Goal: Information Seeking & Learning: Learn about a topic

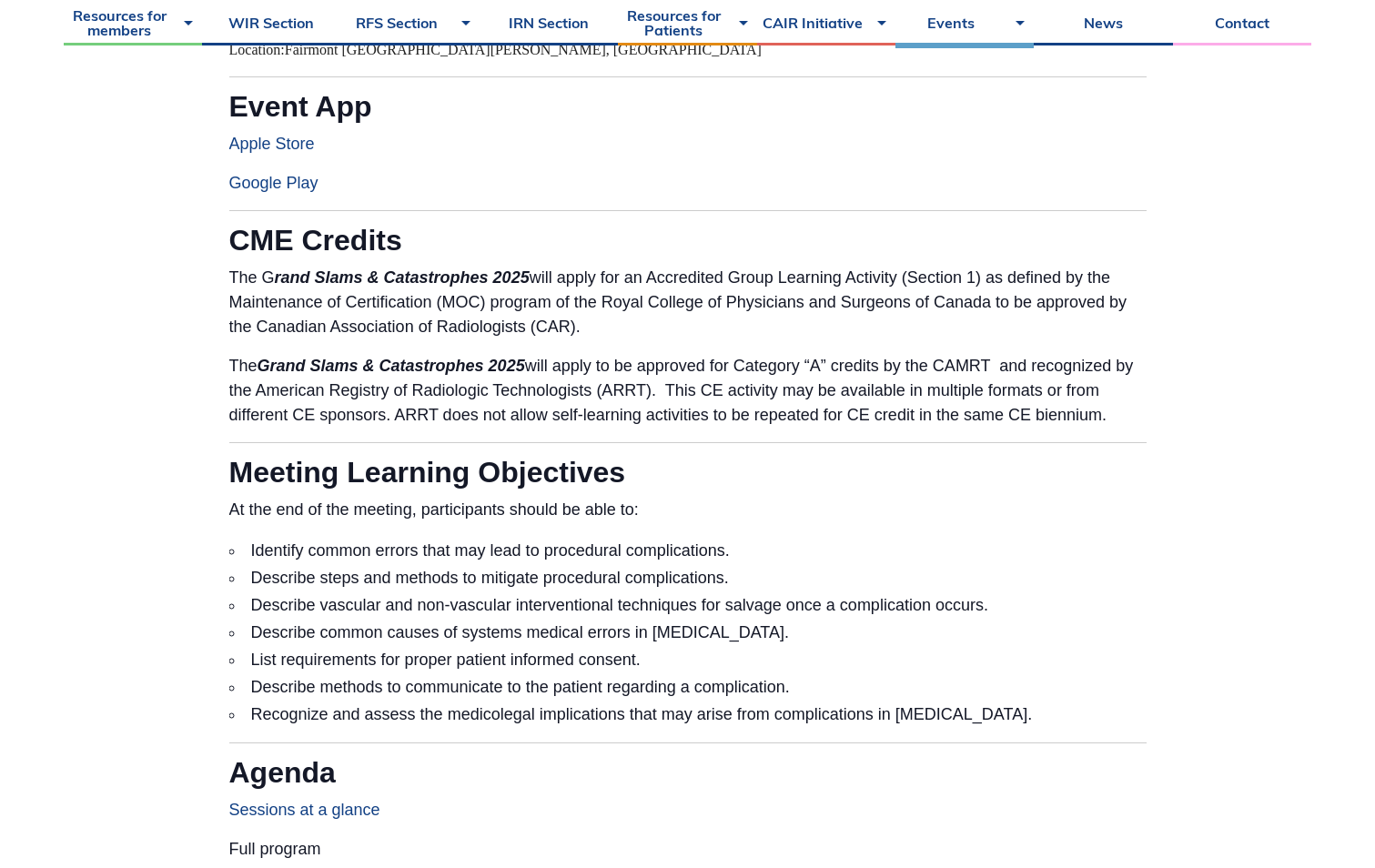
scroll to position [1001, 0]
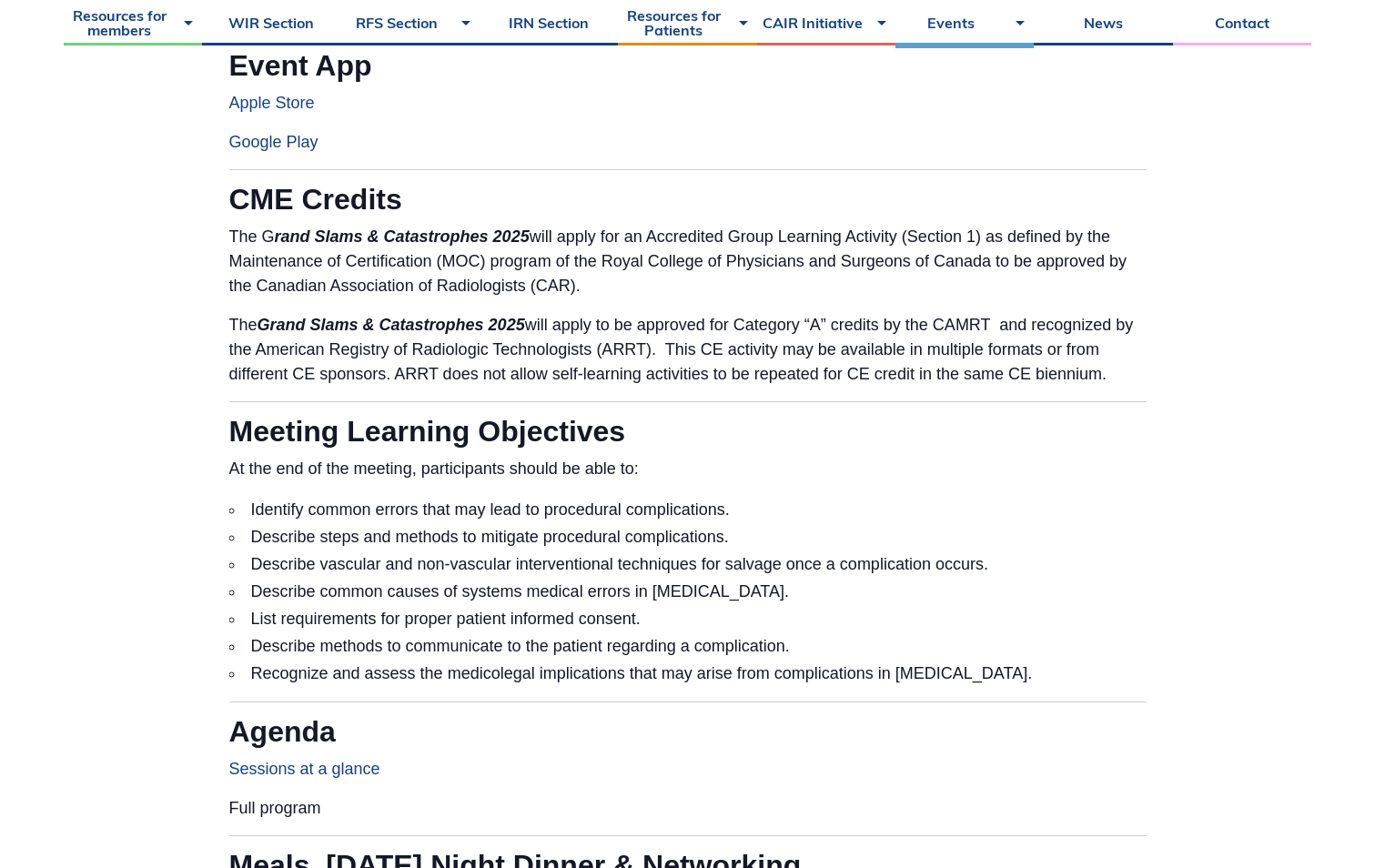
click at [248, 510] on li "Identify common errors that may lead to procedural complications." at bounding box center [688, 510] width 917 height 27
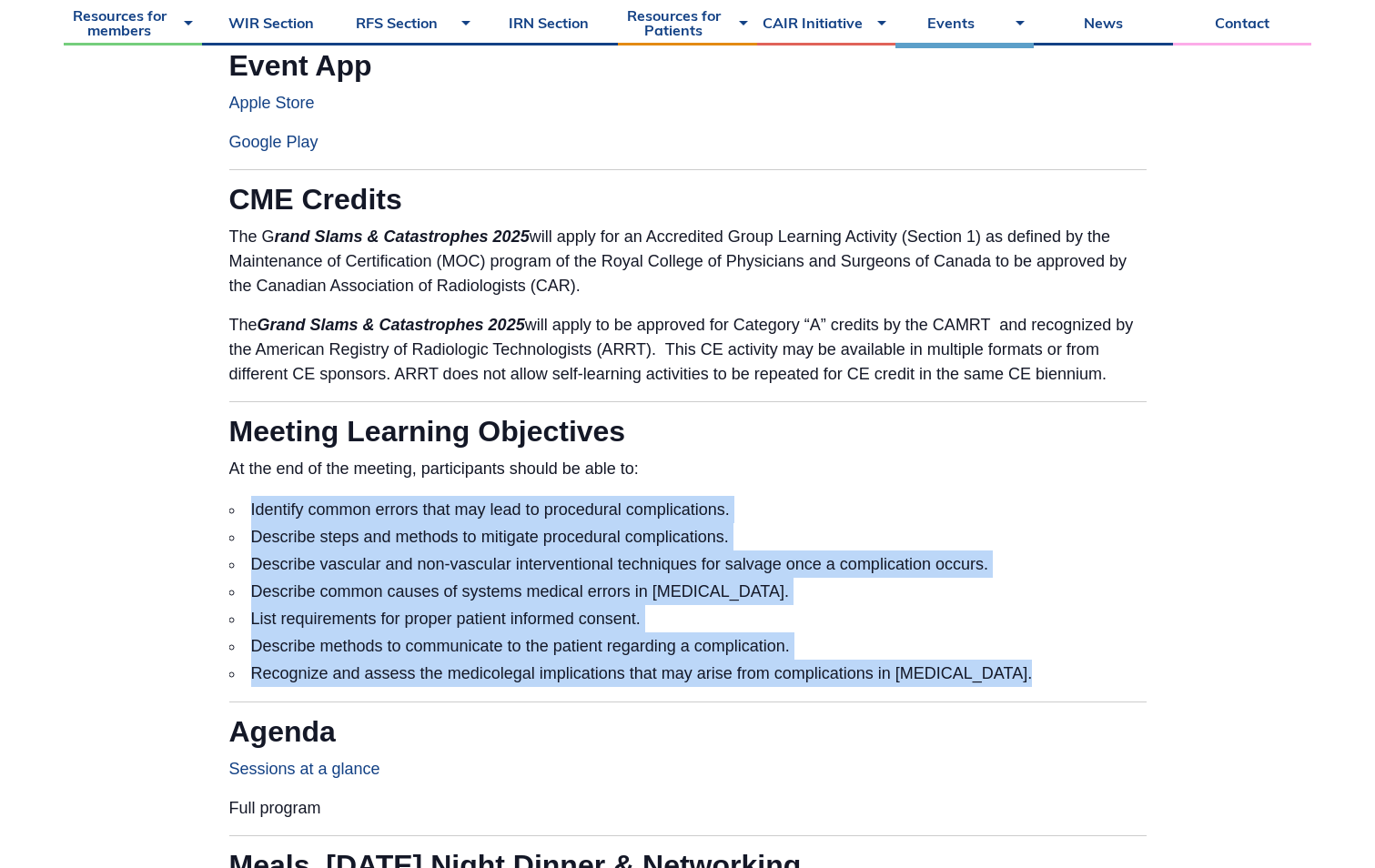
drag, startPoint x: 248, startPoint y: 505, endPoint x: 940, endPoint y: 688, distance: 715.8
copy ul "Identify common errors that may lead to procedural complications. Describe step…"
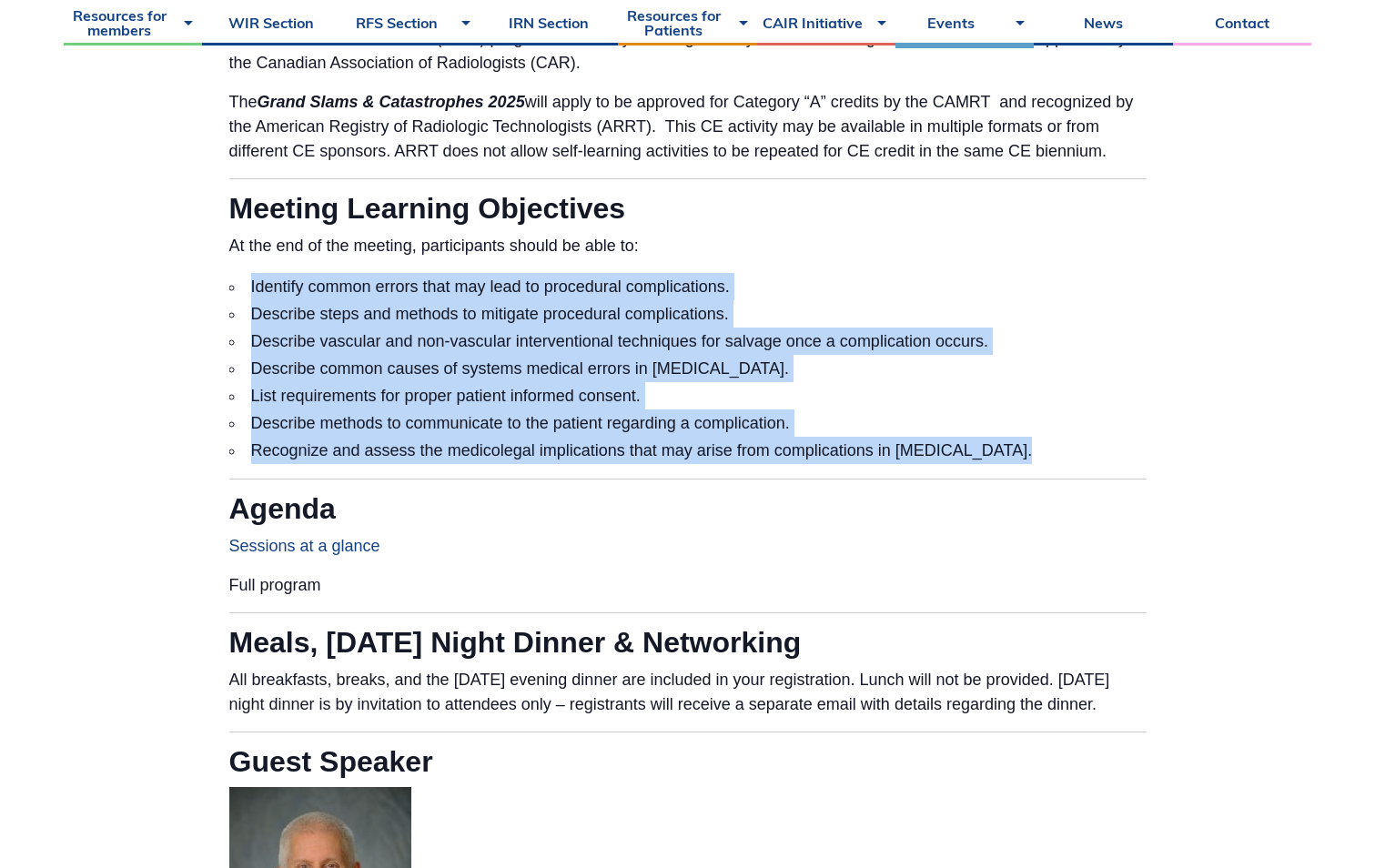
scroll to position [1182, 0]
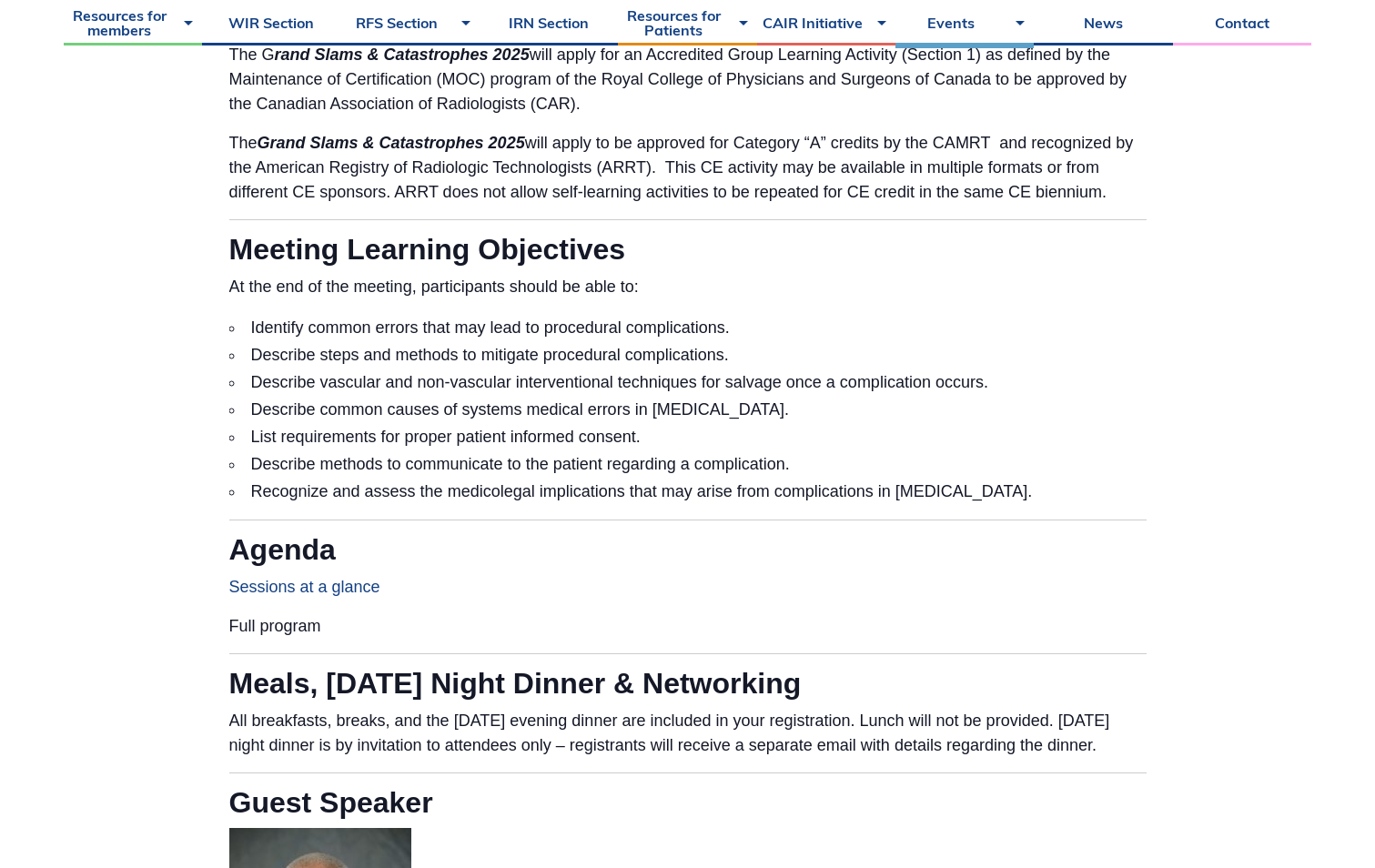
click at [809, 285] on p "At the end of the meeting, participants should be able to:" at bounding box center [688, 287] width 917 height 25
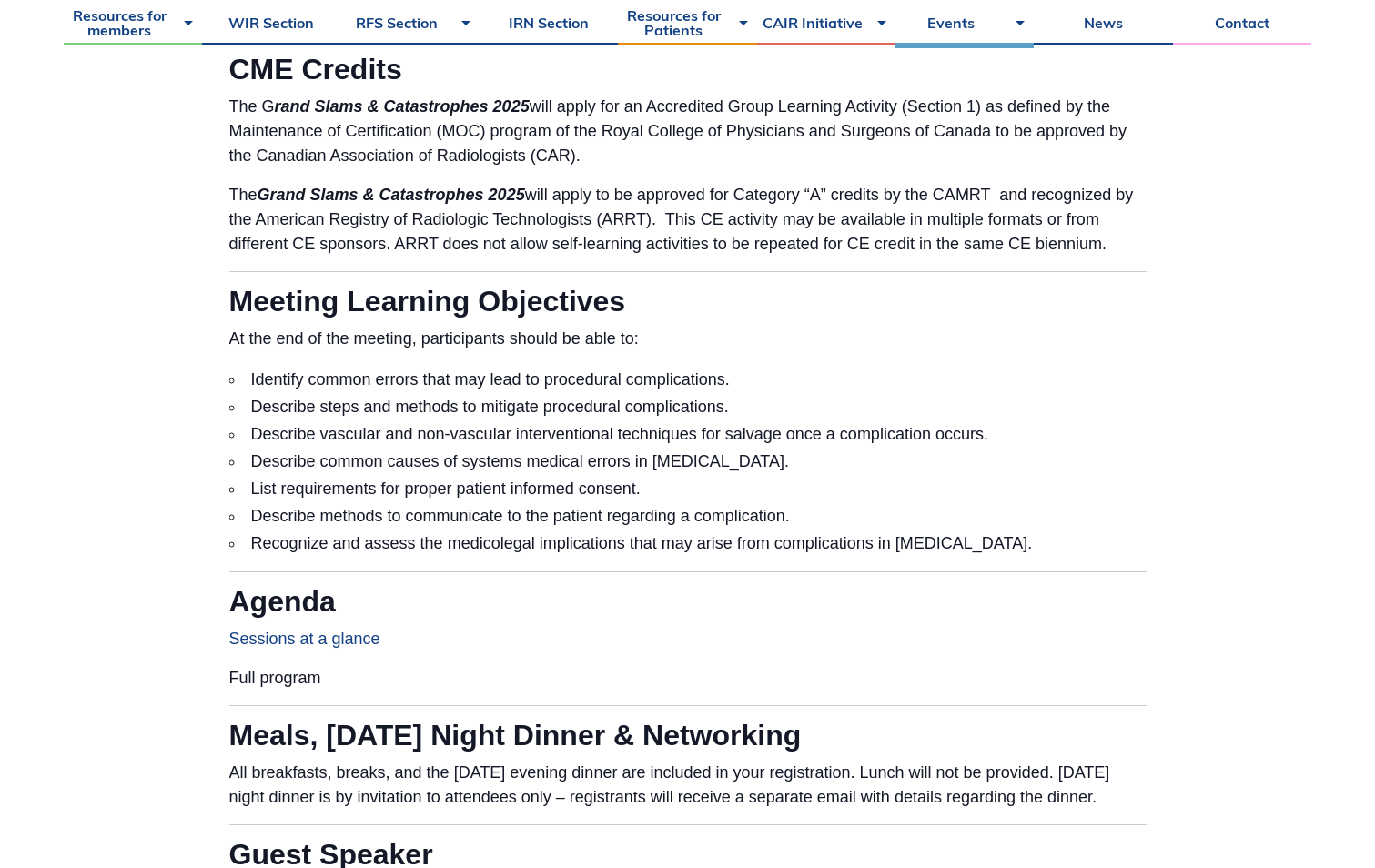
scroll to position [1273, 0]
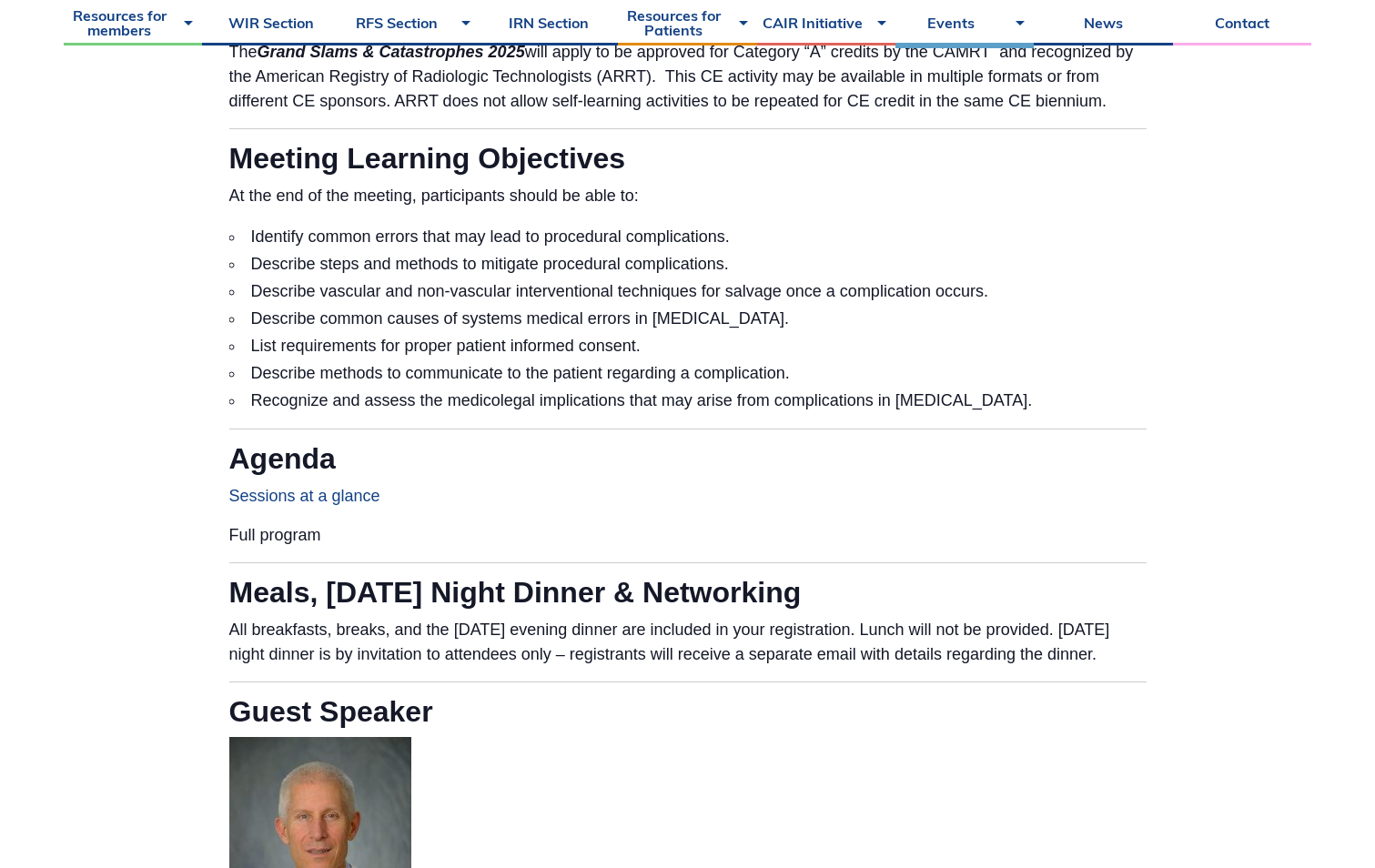
click at [278, 487] on link "Sessions at a glance" at bounding box center [304, 496] width 151 height 18
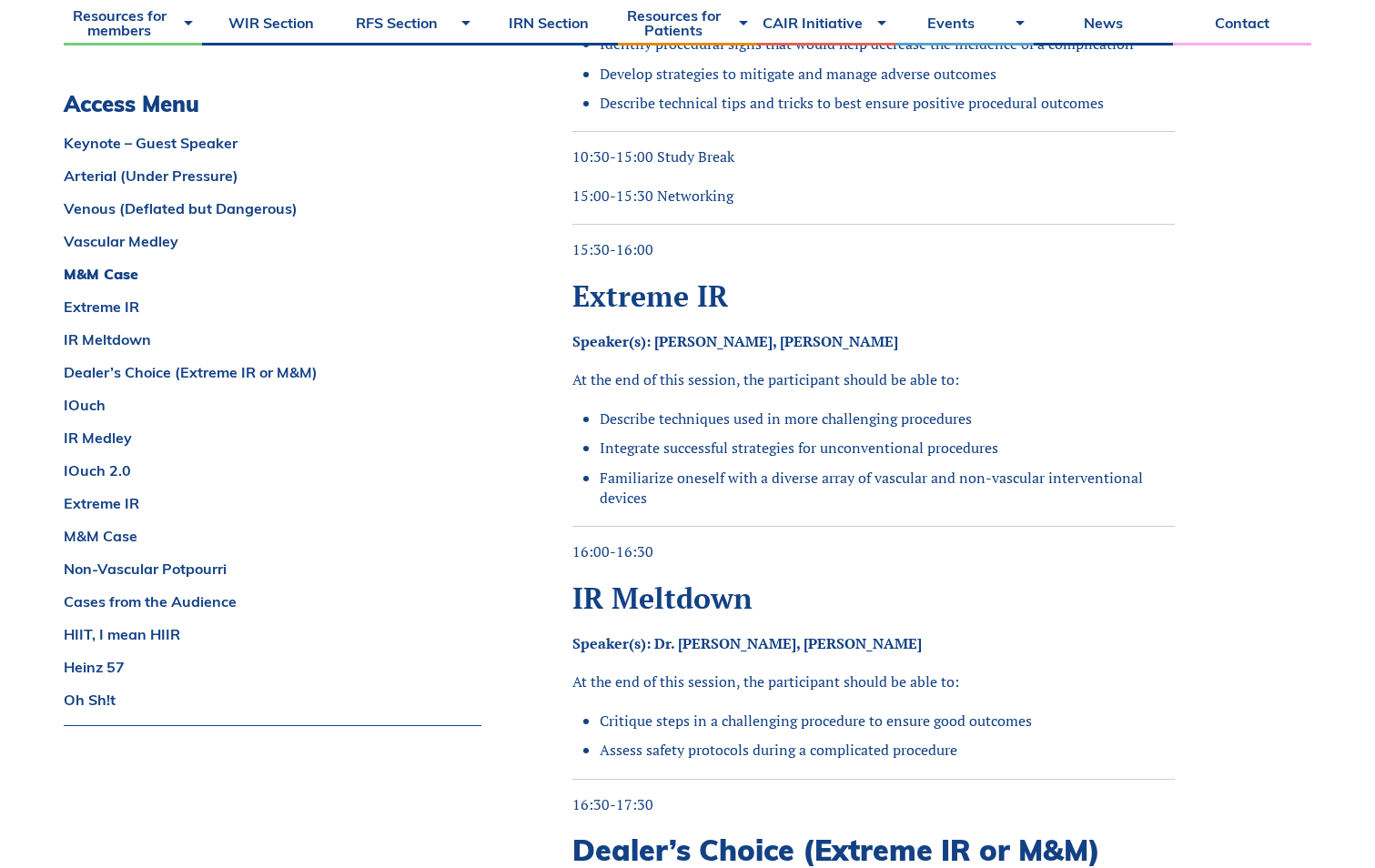
scroll to position [1819, 0]
